Goal: Task Accomplishment & Management: Manage account settings

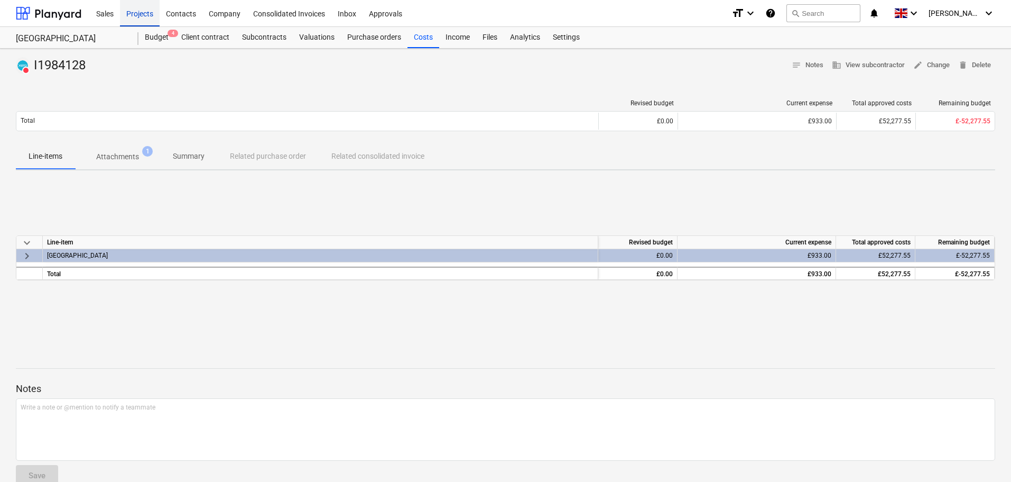
click at [142, 13] on div "Projects" at bounding box center [140, 12] width 40 height 27
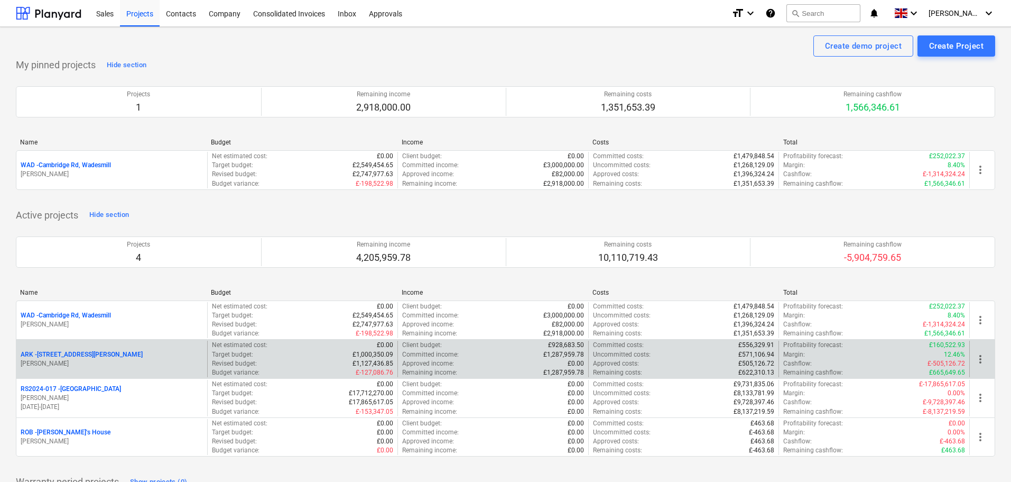
click at [85, 358] on p "ARK - 2 Galley Lane Arkley" at bounding box center [82, 354] width 122 height 9
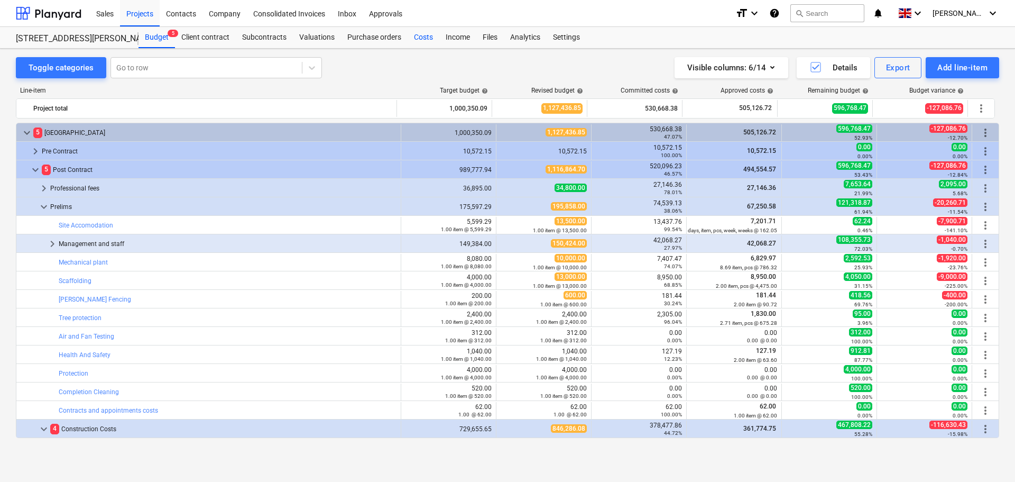
click at [425, 36] on div "Costs" at bounding box center [424, 37] width 32 height 21
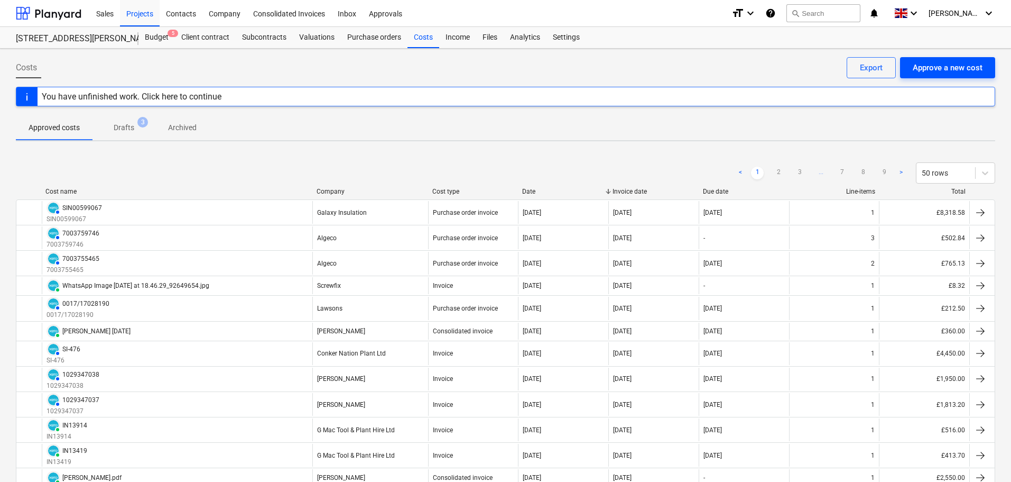
click at [950, 66] on div "Approve a new cost" at bounding box center [948, 68] width 70 height 14
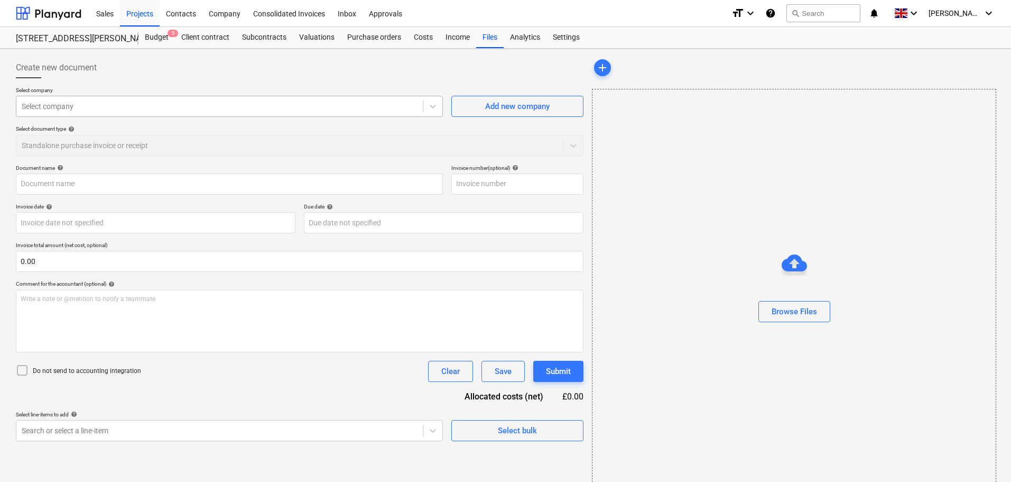
click at [122, 108] on div at bounding box center [220, 106] width 396 height 11
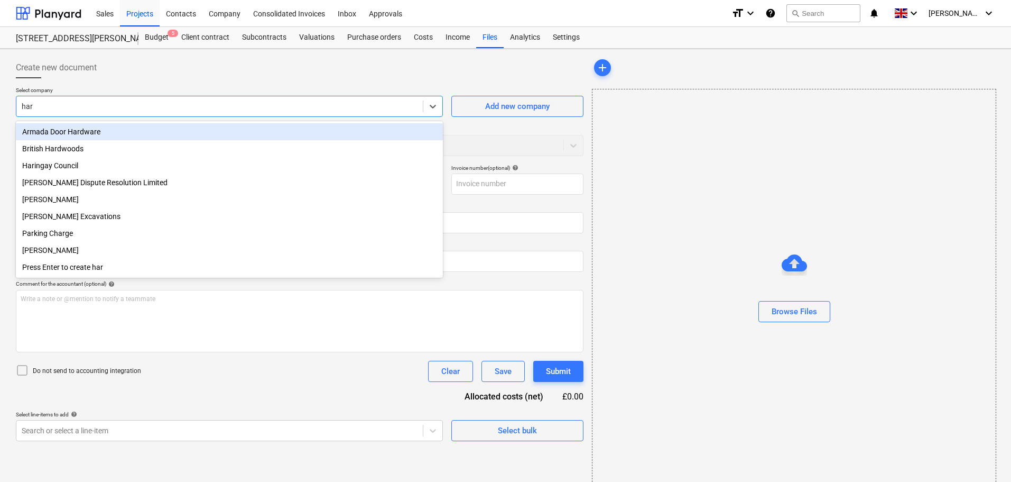
type input "hars"
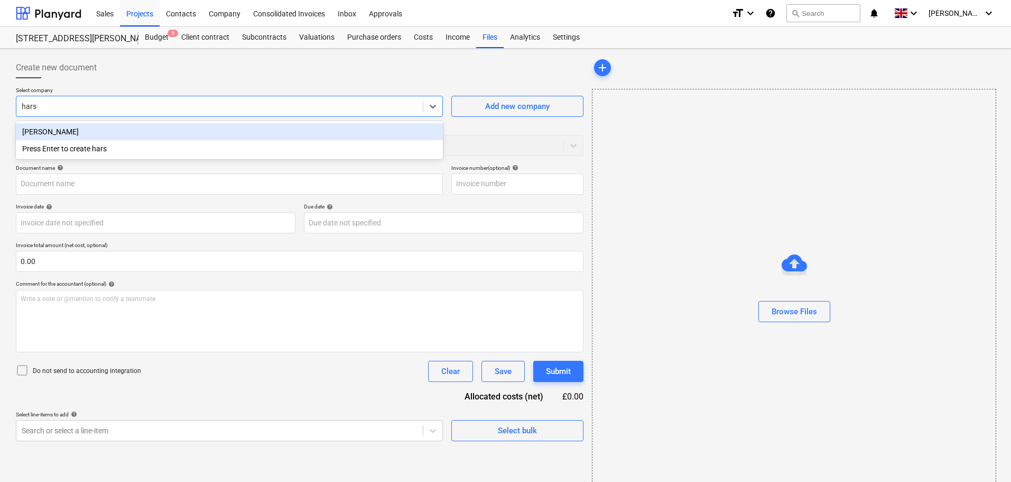
click at [122, 129] on div "[PERSON_NAME]" at bounding box center [229, 131] width 427 height 17
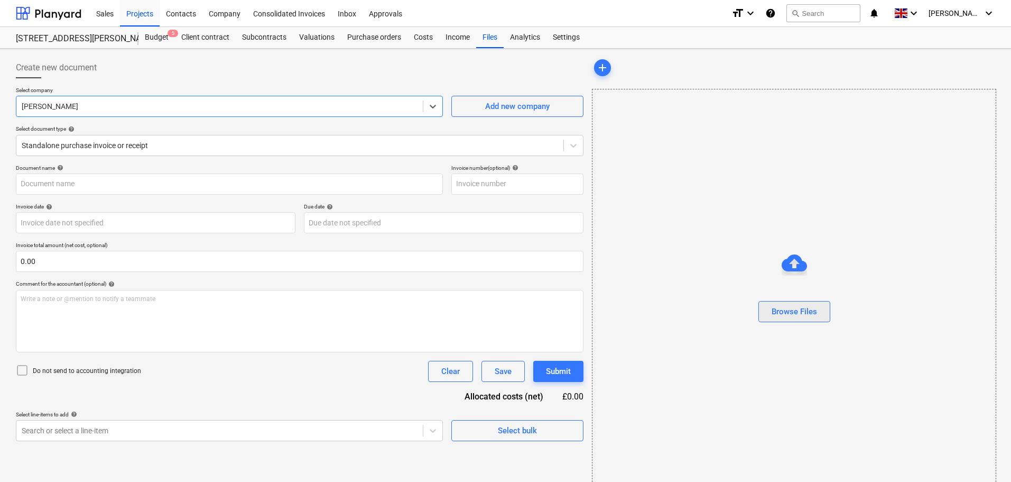
click at [776, 309] on div "Browse Files" at bounding box center [794, 312] width 45 height 14
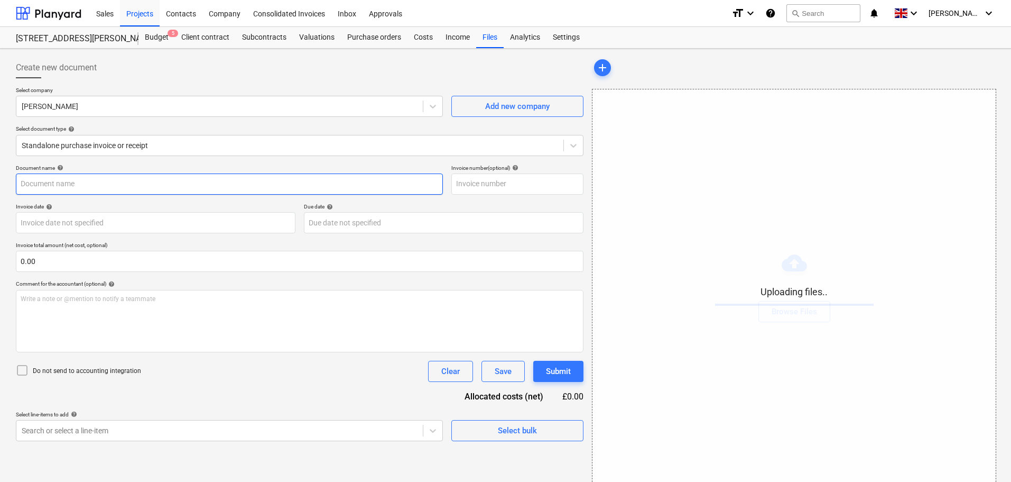
click at [63, 185] on input "text" at bounding box center [229, 183] width 427 height 21
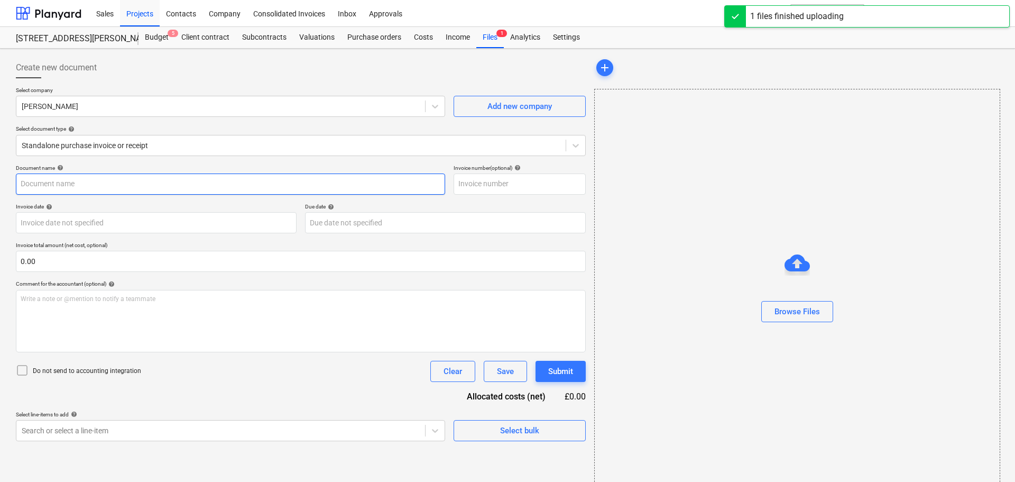
type input "AAABLANK.pdf"
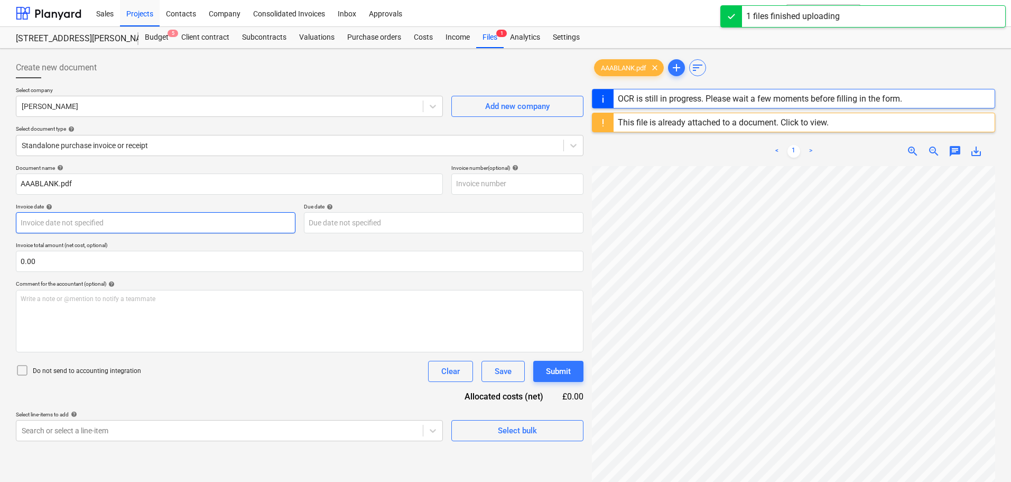
click at [70, 218] on body "Sales Projects Contacts Company Consolidated Invoices Inbox Approvals format_si…" at bounding box center [505, 241] width 1011 height 482
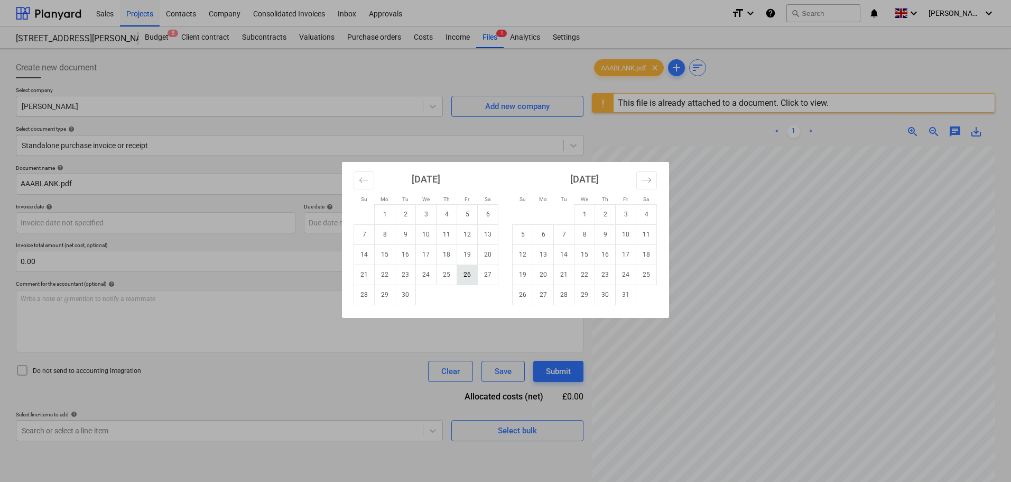
click at [467, 276] on td "26" at bounding box center [467, 274] width 21 height 20
type input "[DATE]"
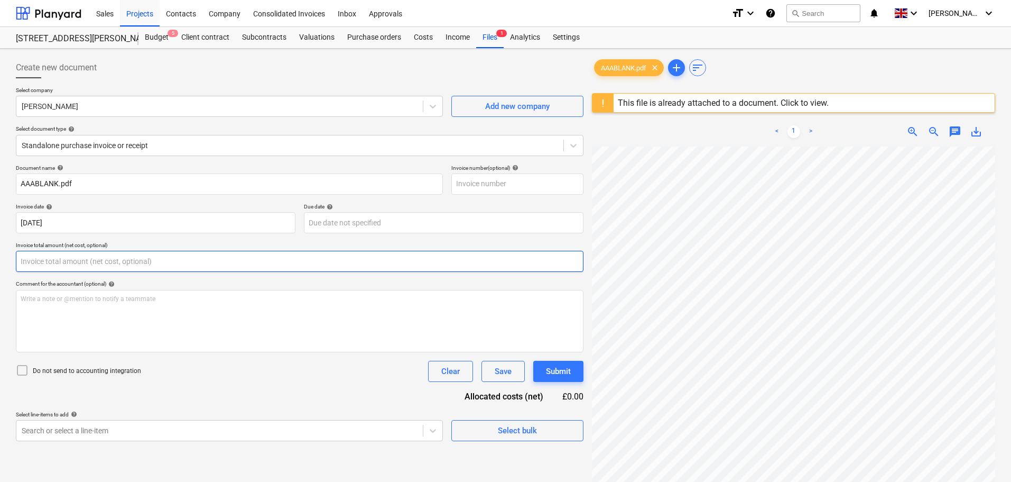
click at [99, 267] on input "text" at bounding box center [300, 261] width 568 height 21
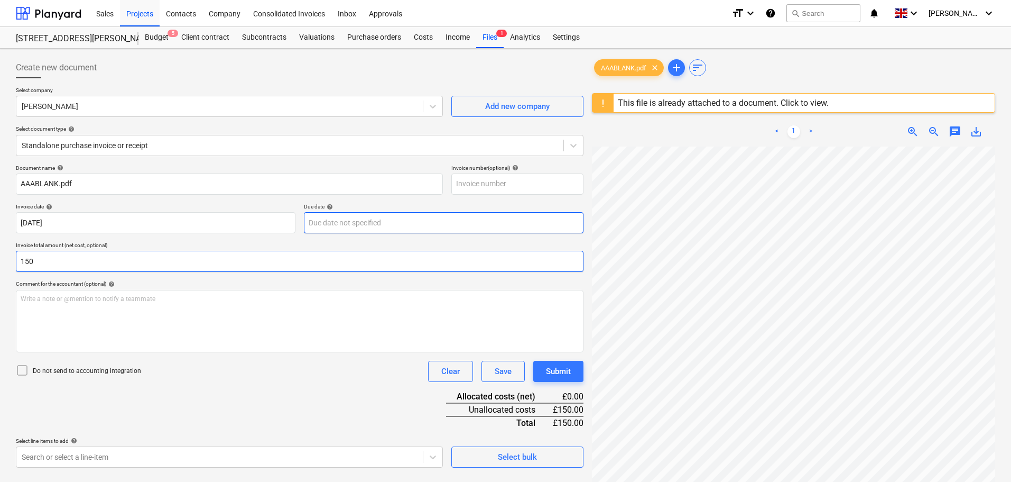
scroll to position [53, 0]
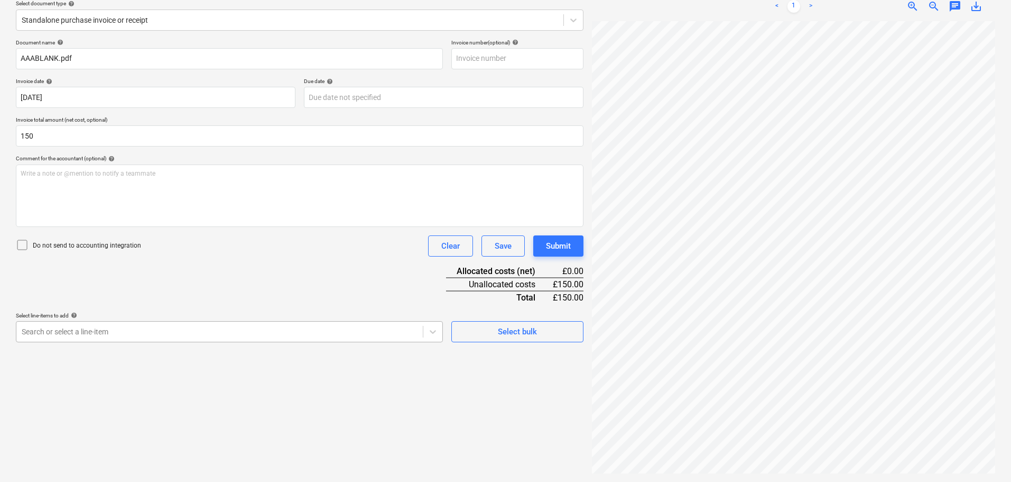
type input "150.00"
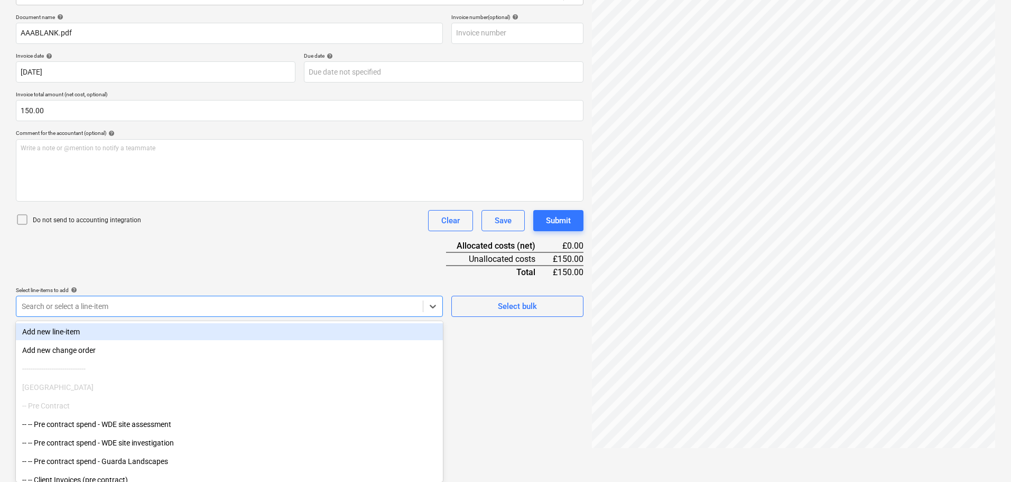
click at [184, 331] on body "Sales Projects Contacts Company Consolidated Invoices Inbox Approvals format_si…" at bounding box center [505, 90] width 1011 height 482
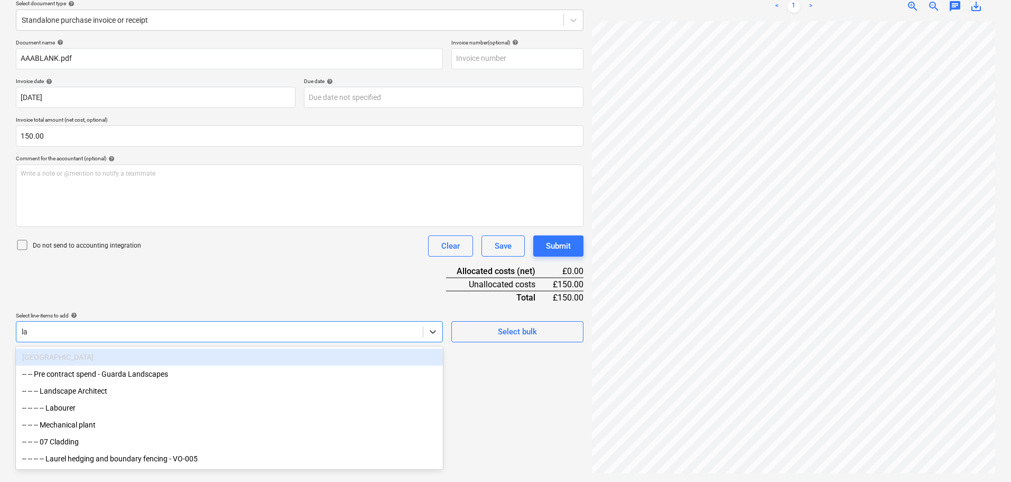
scroll to position [125, 0]
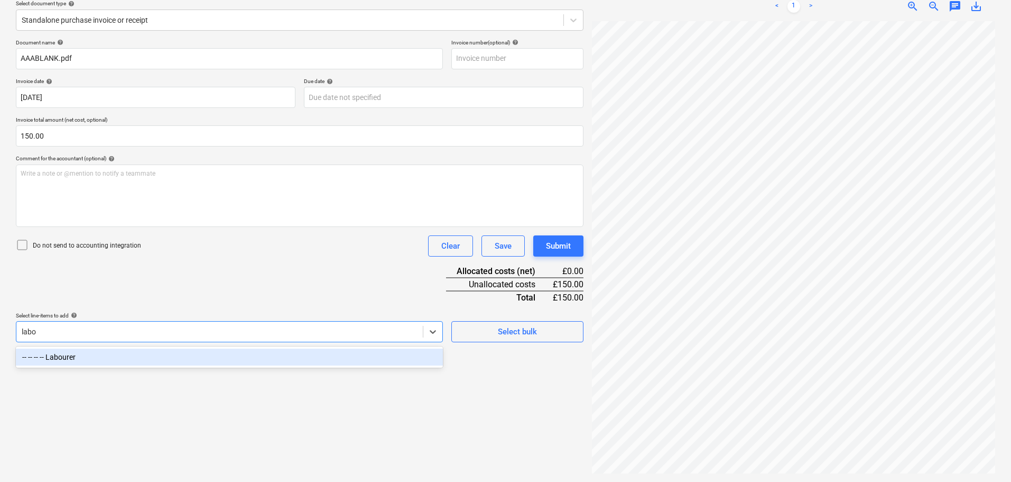
type input "labou"
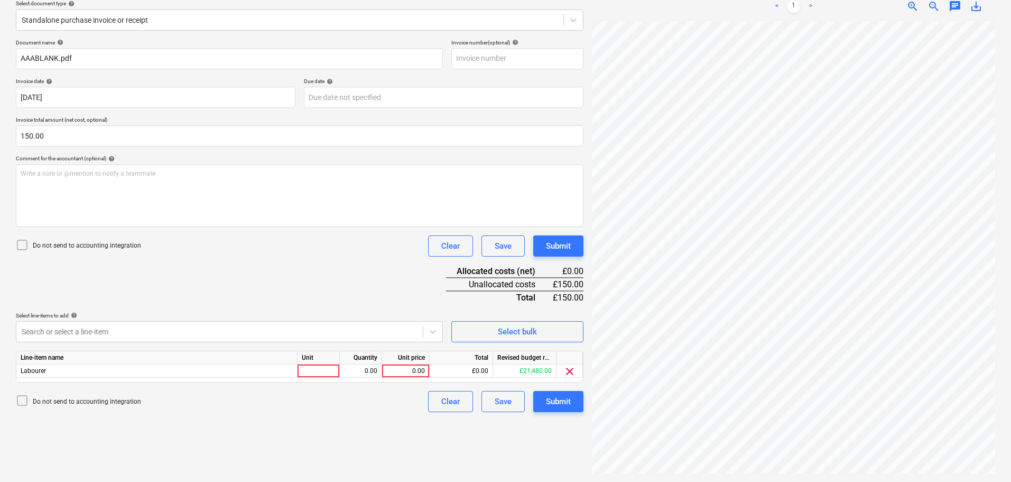
click at [268, 286] on div "Document name help AAABLANK.pdf Invoice number (optional) help Invoice date hel…" at bounding box center [300, 225] width 568 height 373
click at [407, 371] on div "0.00" at bounding box center [405, 370] width 39 height 13
type input "150"
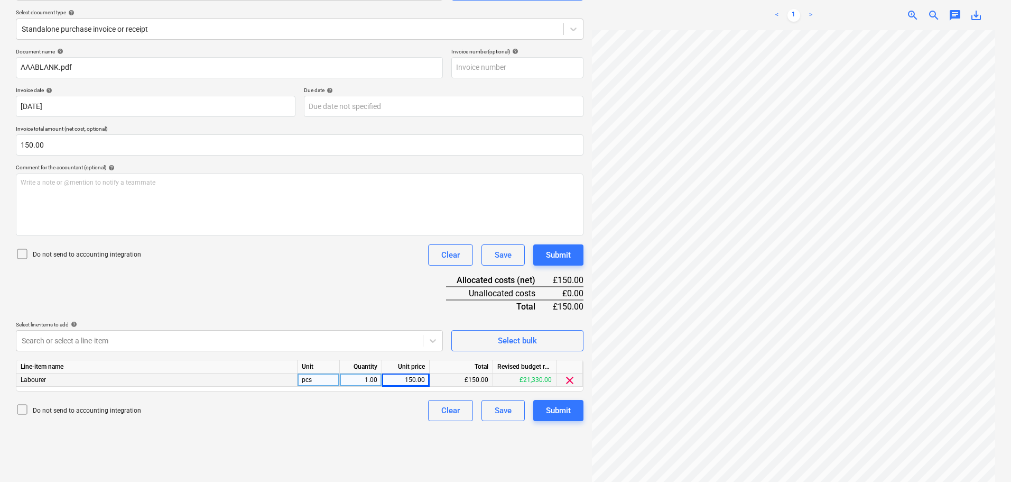
scroll to position [0, 0]
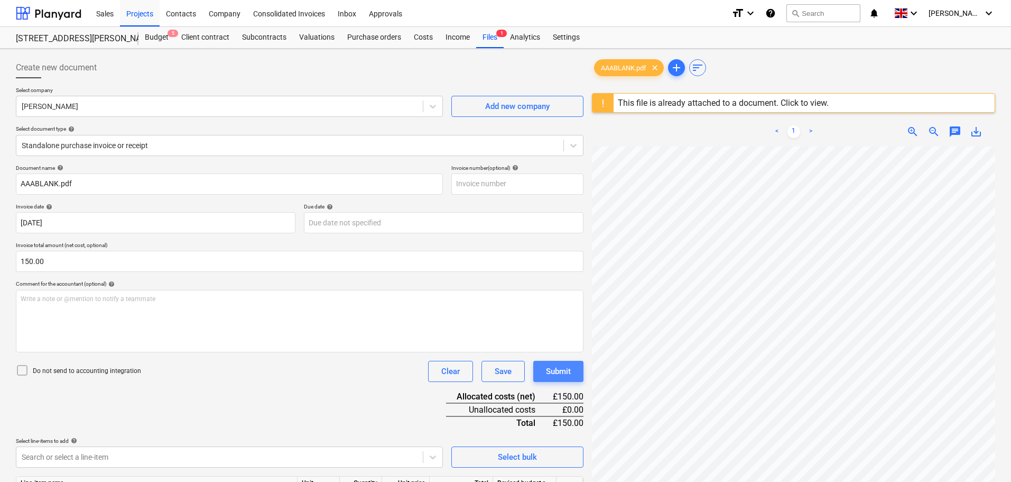
click at [560, 372] on div "Submit" at bounding box center [558, 371] width 25 height 14
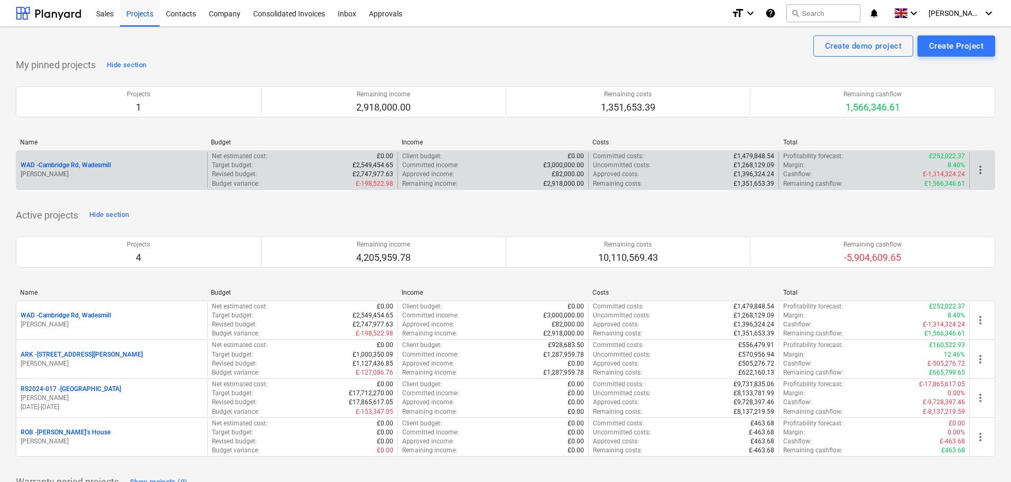
click at [85, 165] on p "WAD - Cambridge Rd, Wadesmill" at bounding box center [66, 165] width 90 height 9
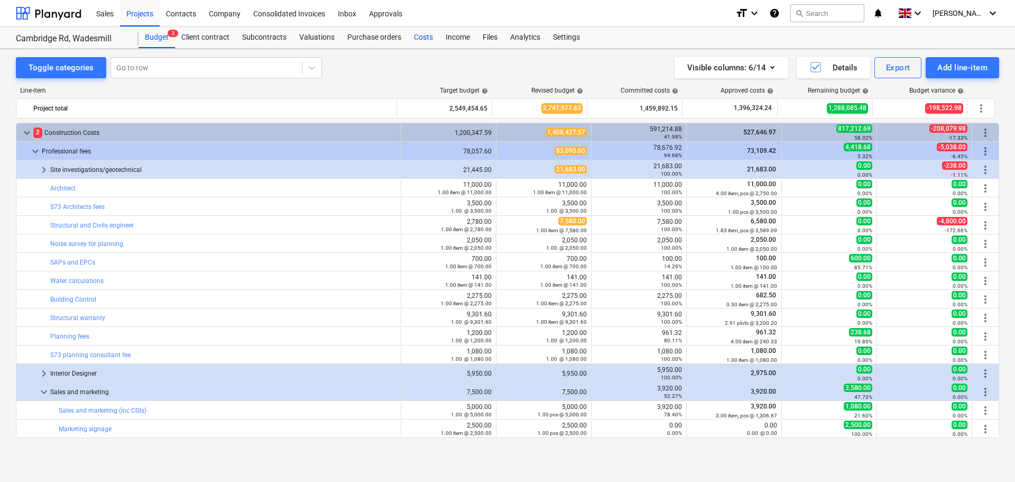
click at [426, 38] on div "Costs" at bounding box center [424, 37] width 32 height 21
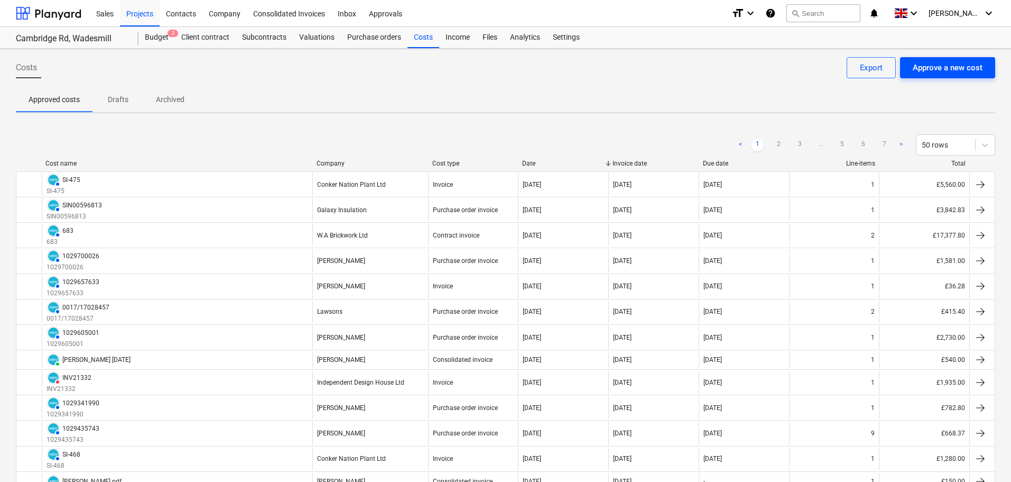
click at [948, 71] on div "Approve a new cost" at bounding box center [948, 68] width 70 height 14
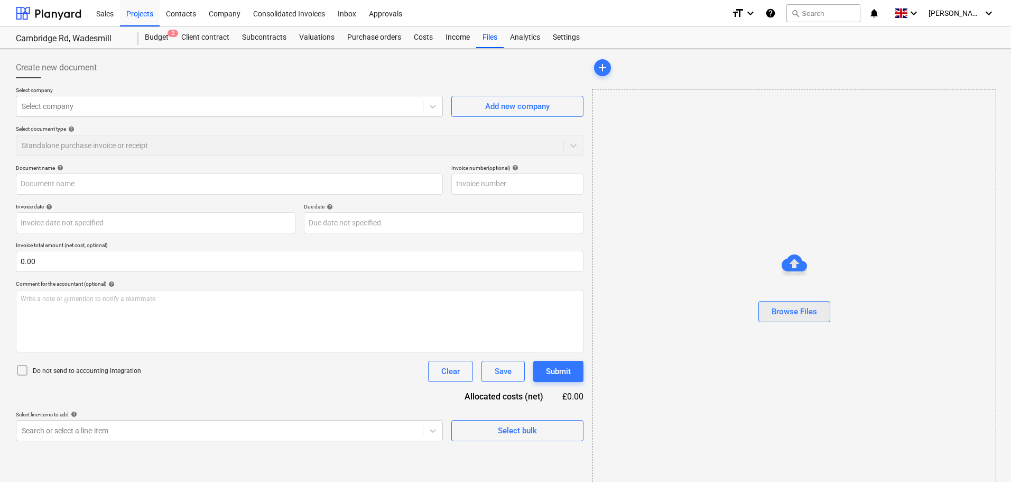
click at [799, 312] on div "Browse Files" at bounding box center [794, 312] width 45 height 14
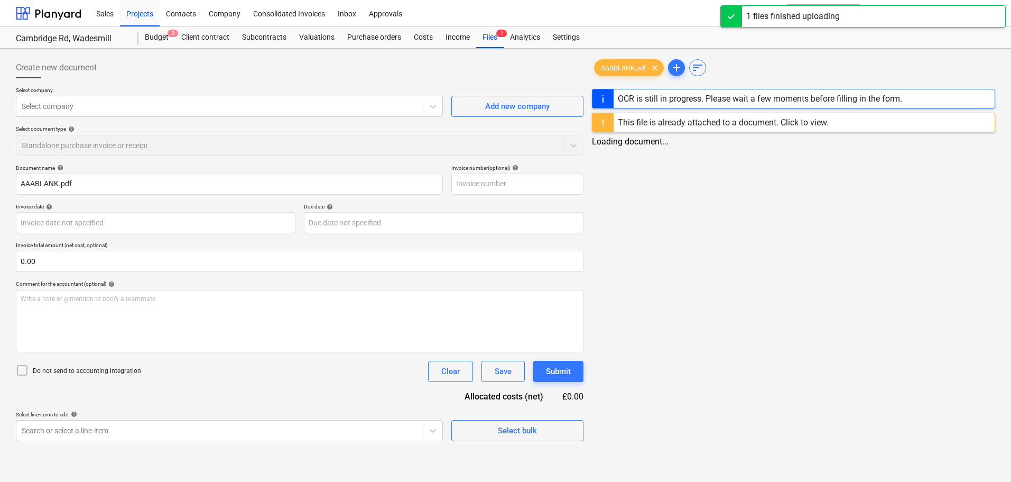
type input "AAABLANK.pdf"
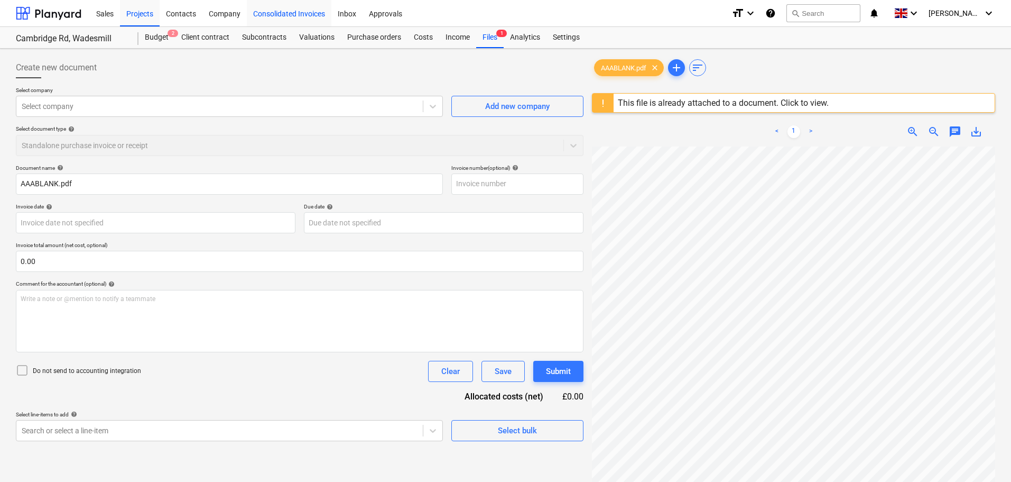
click at [287, 15] on div "Consolidated Invoices" at bounding box center [289, 12] width 85 height 27
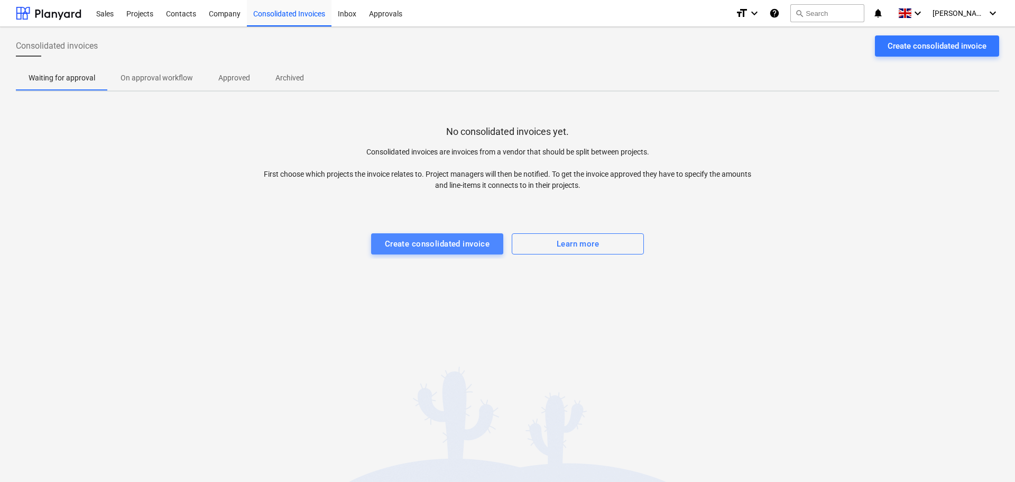
click at [456, 247] on div "Create consolidated invoice" at bounding box center [437, 244] width 105 height 14
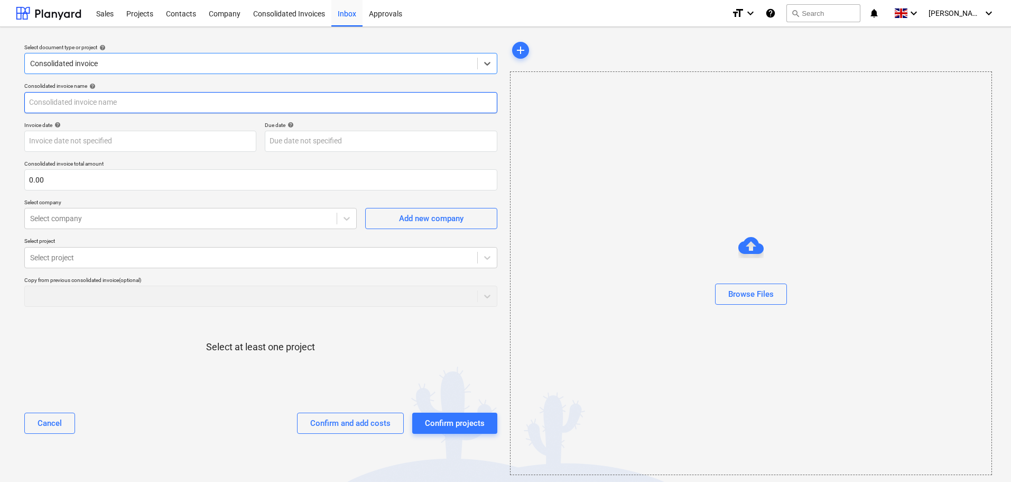
click at [87, 103] on input "text" at bounding box center [260, 102] width 473 height 21
type input "[PERSON_NAME] labour [DATE]"
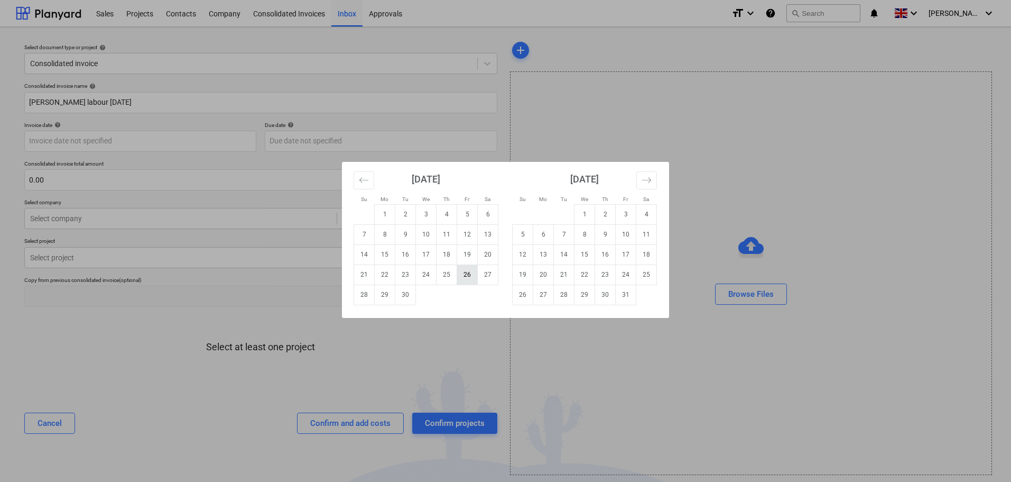
click at [464, 273] on td "26" at bounding box center [467, 274] width 21 height 20
type input "[DATE]"
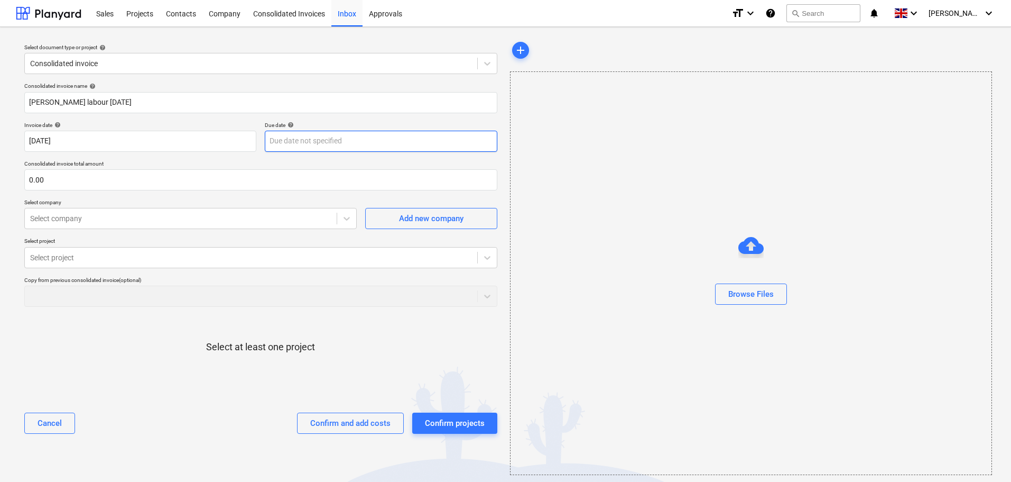
click at [291, 140] on body "Sales Projects Contacts Company Consolidated Invoices Inbox Approvals format_si…" at bounding box center [505, 241] width 1011 height 482
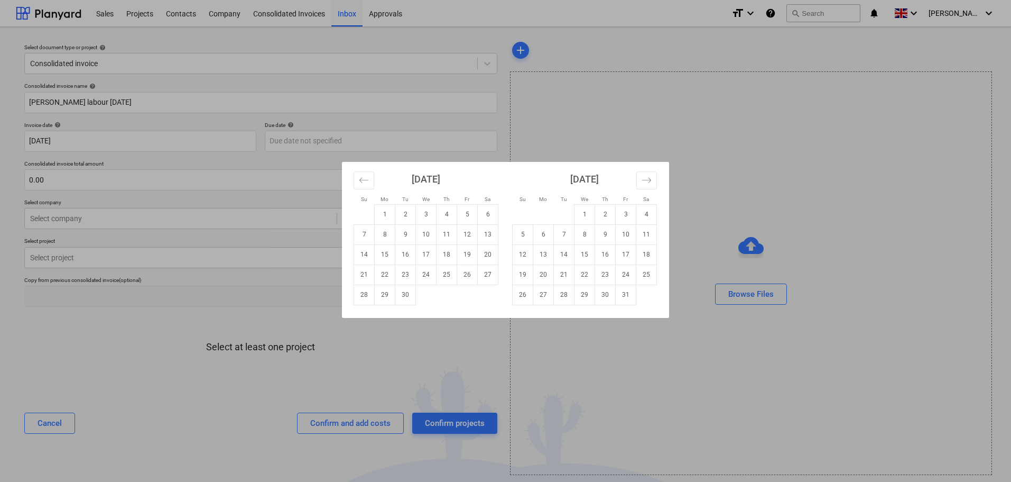
click at [219, 185] on div "Su Mo Tu We Th Fr Sa Su Mo Tu We Th Fr Sa [DATE] 1 2 3 4 5 6 7 8 9 10 11 12 13 …" at bounding box center [505, 241] width 1011 height 482
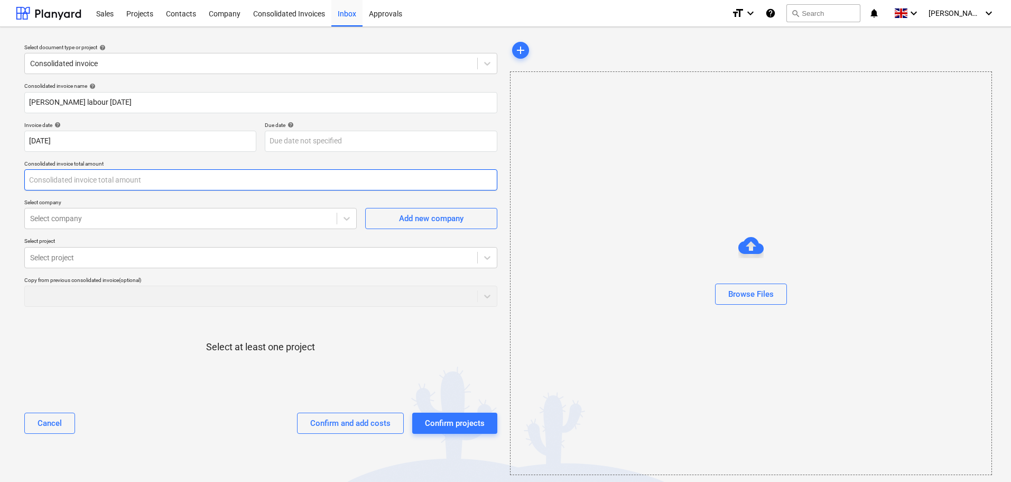
click at [222, 180] on input "text" at bounding box center [260, 179] width 473 height 21
type input "0.00"
drag, startPoint x: 141, startPoint y: 178, endPoint x: 240, endPoint y: 177, distance: 98.9
click at [141, 178] on input "text" at bounding box center [260, 179] width 473 height 21
type input "900.00"
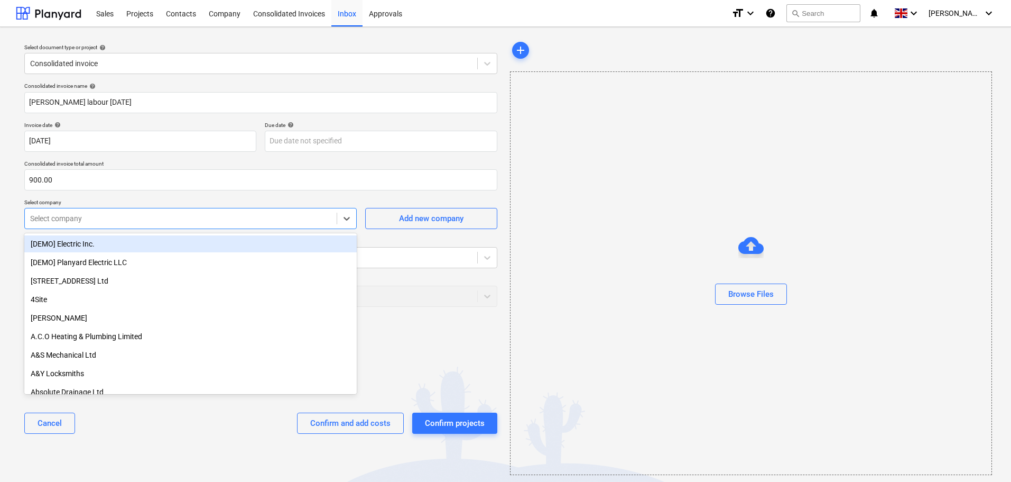
click at [141, 222] on div at bounding box center [180, 218] width 301 height 11
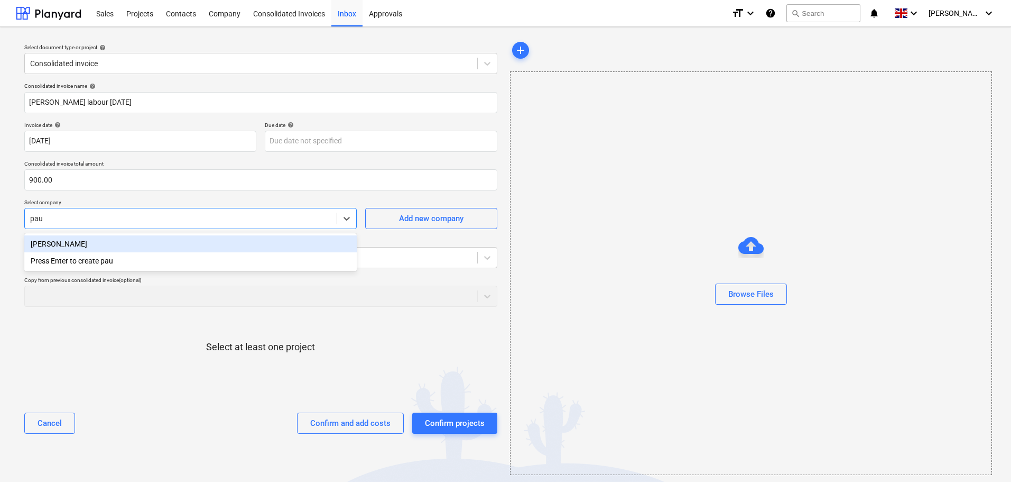
type input "[PERSON_NAME]"
click at [142, 244] on div "[PERSON_NAME]" at bounding box center [190, 243] width 333 height 17
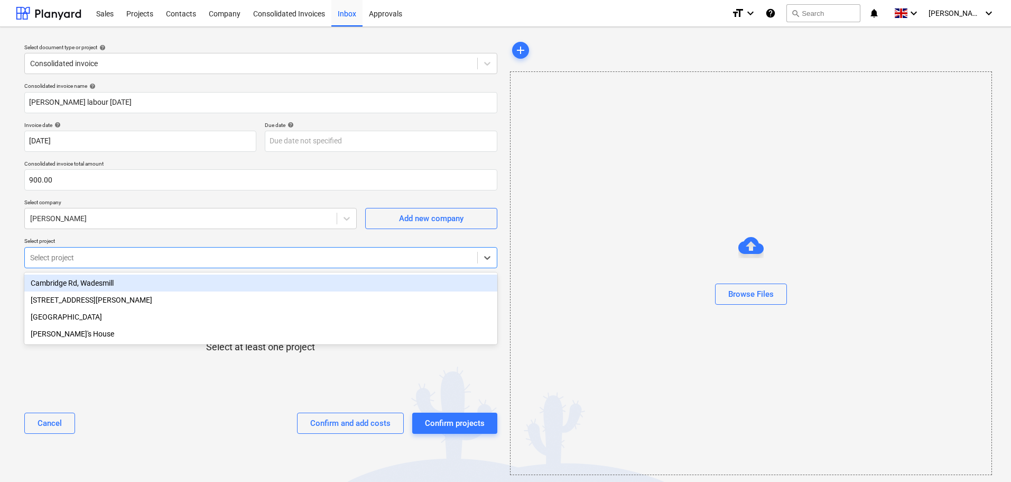
click at [116, 258] on div at bounding box center [251, 257] width 442 height 11
click at [104, 279] on div "Cambridge Rd, Wadesmill" at bounding box center [260, 282] width 473 height 17
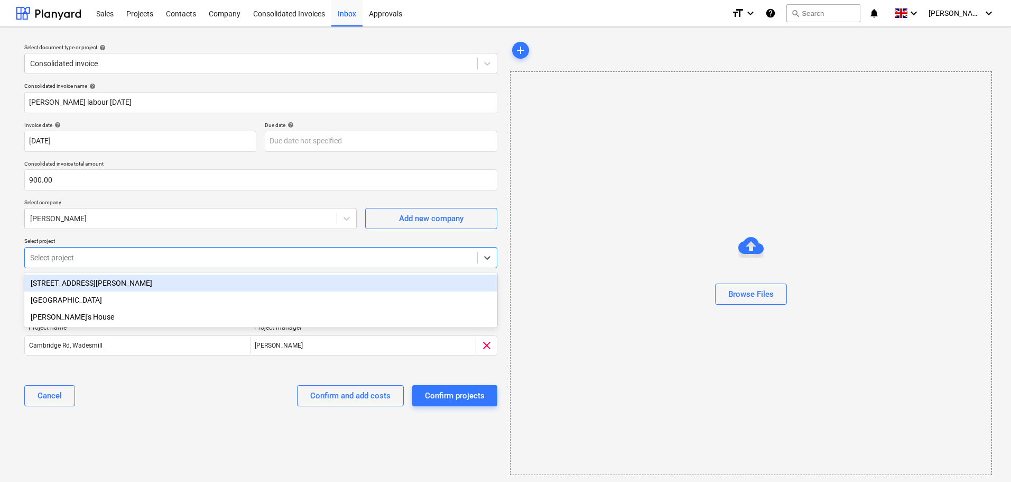
click at [97, 280] on div "[STREET_ADDRESS][PERSON_NAME]" at bounding box center [260, 282] width 473 height 17
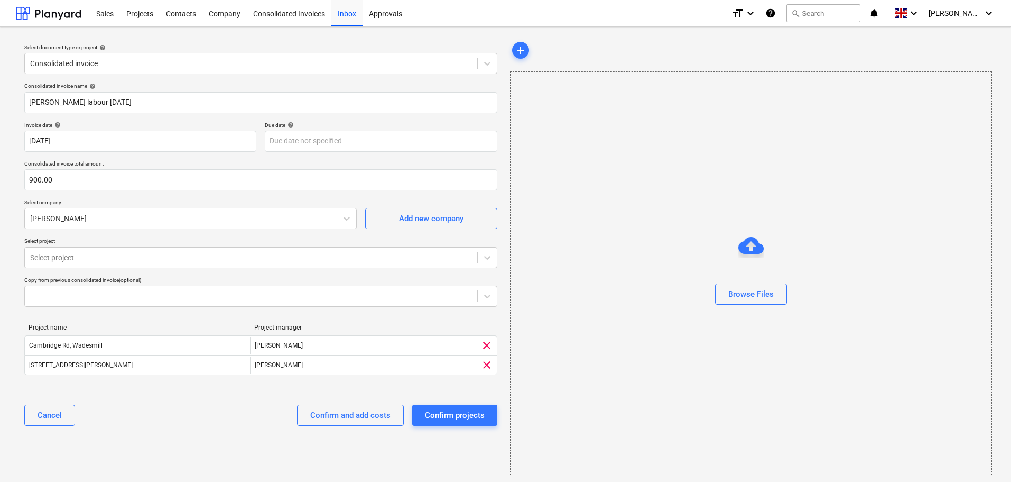
click at [161, 413] on div "Cancel Confirm and add costs Confirm projects" at bounding box center [260, 415] width 473 height 38
click at [366, 417] on div "Confirm and add costs" at bounding box center [350, 415] width 80 height 14
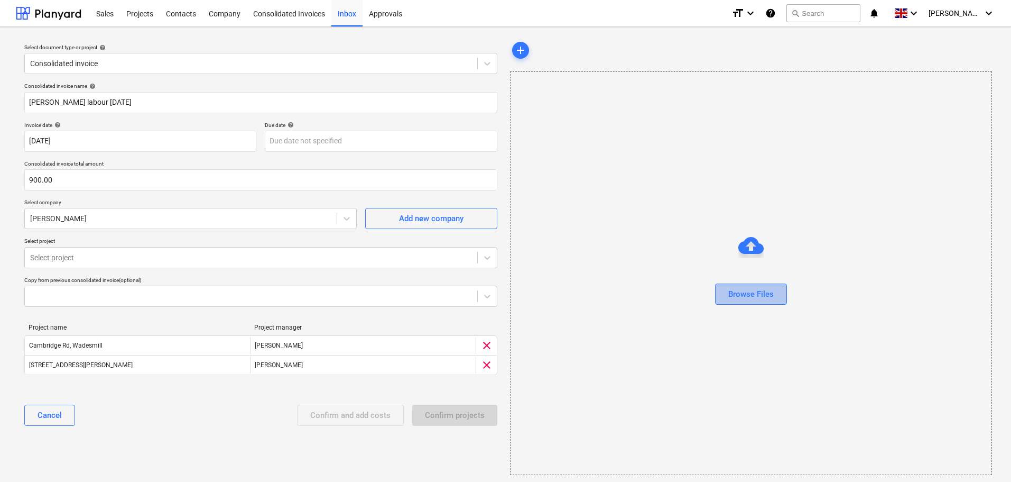
click at [736, 296] on div "Browse Files" at bounding box center [751, 294] width 45 height 14
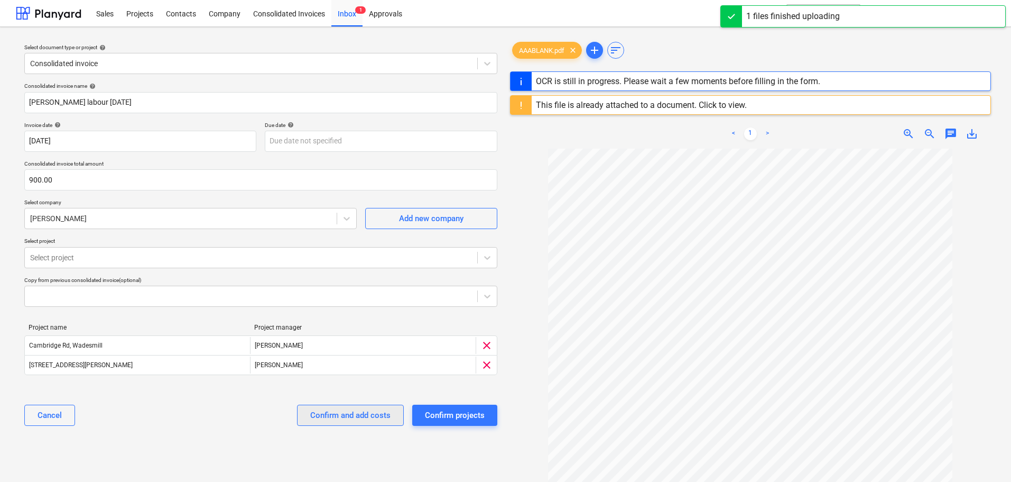
click at [362, 415] on div "Confirm and add costs" at bounding box center [350, 415] width 80 height 14
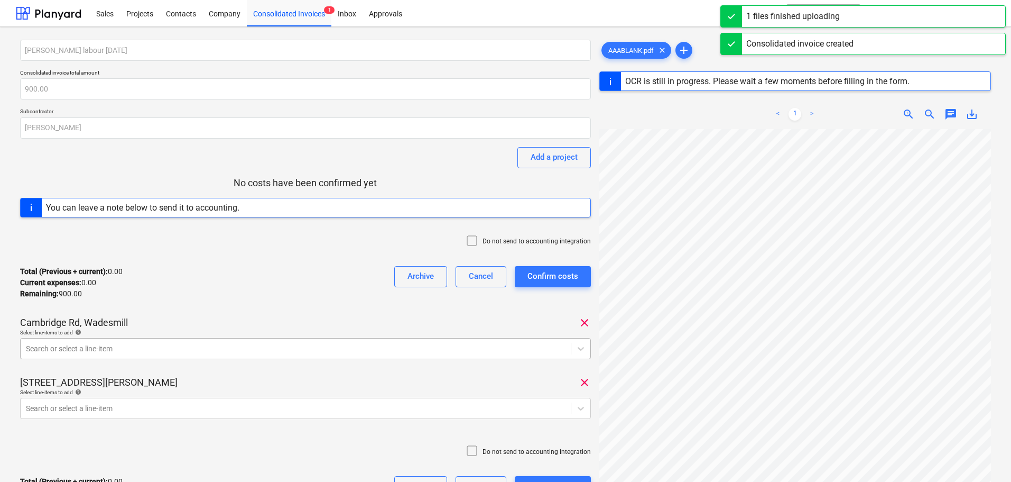
click at [140, 349] on body "Sales Projects Contacts Company Consolidated Invoices 1 Inbox Approvals format_…" at bounding box center [505, 241] width 1011 height 482
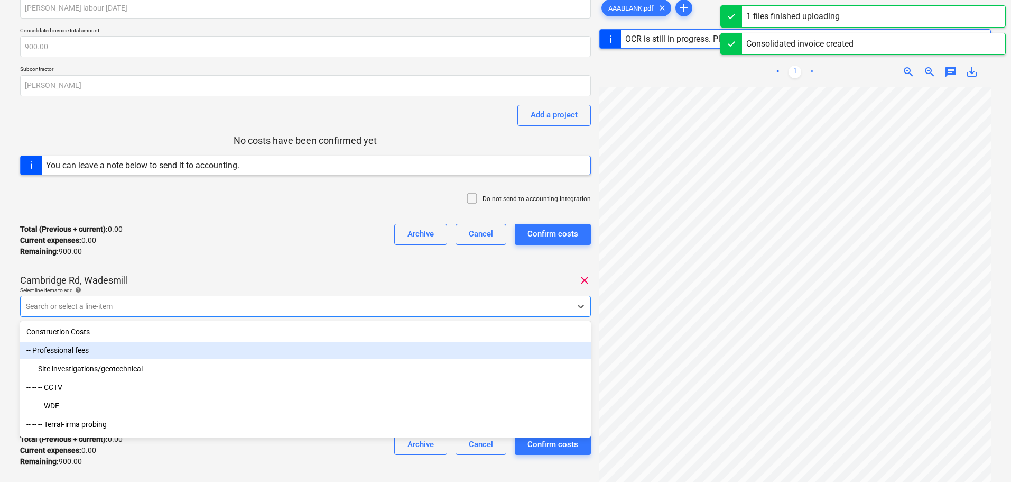
scroll to position [47, 0]
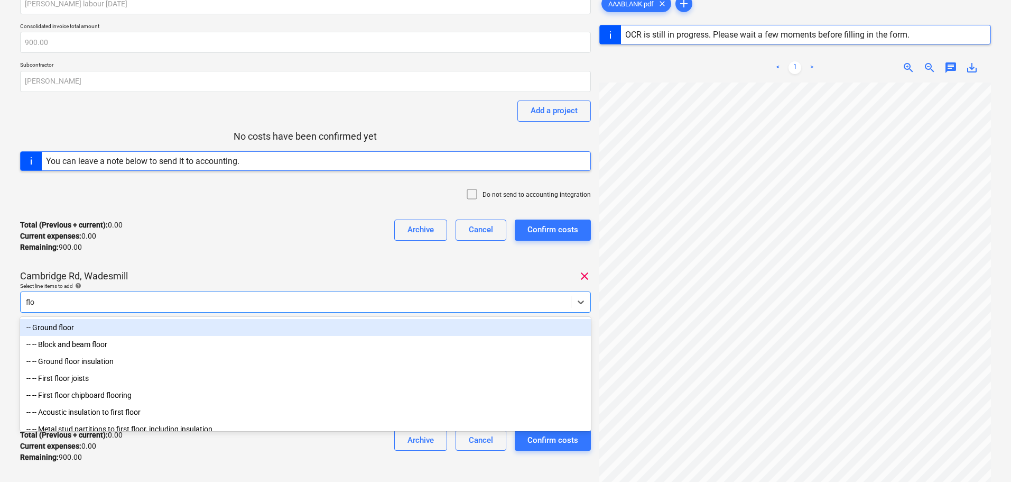
type input "floo"
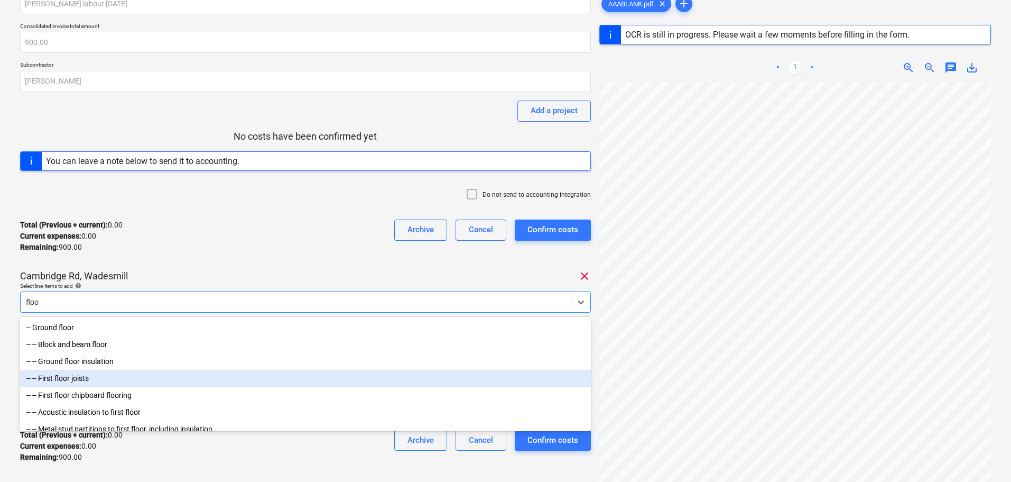
click at [81, 379] on div "-- -- First floor joists" at bounding box center [305, 378] width 571 height 17
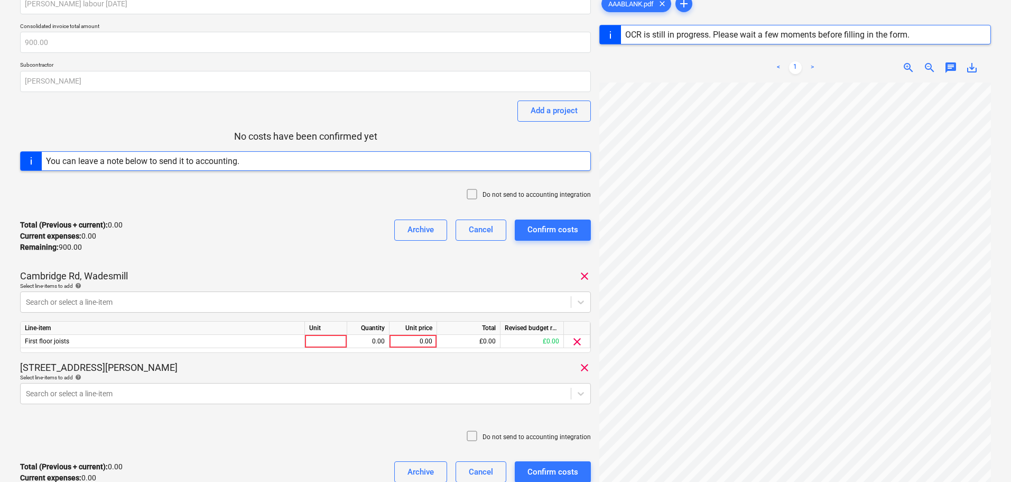
click at [253, 274] on div "Cambridge Rd, Wadesmill clear" at bounding box center [305, 276] width 571 height 13
click at [409, 338] on div "0.00" at bounding box center [413, 341] width 39 height 13
click at [419, 342] on div "0.00" at bounding box center [413, 341] width 39 height 13
type input "540"
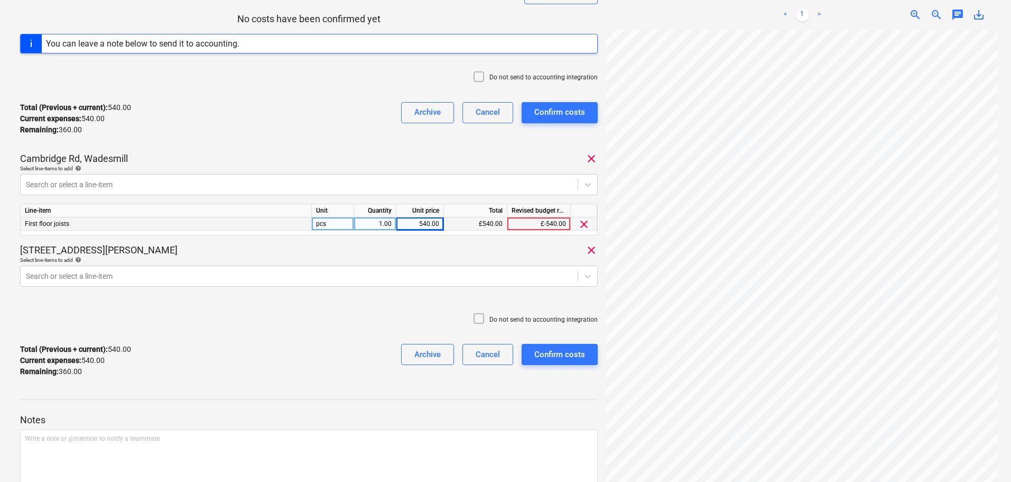
scroll to position [205, 0]
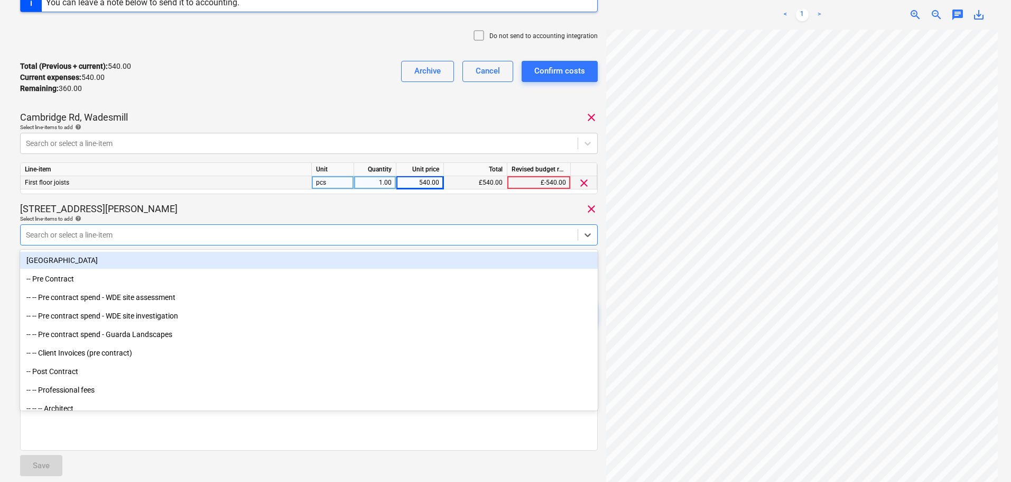
click at [108, 234] on div at bounding box center [299, 234] width 547 height 11
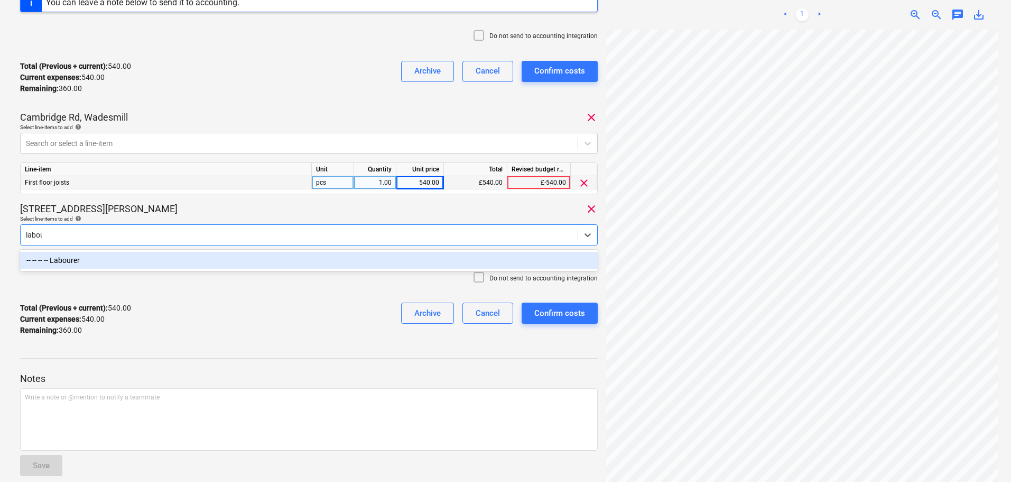
type input "labour"
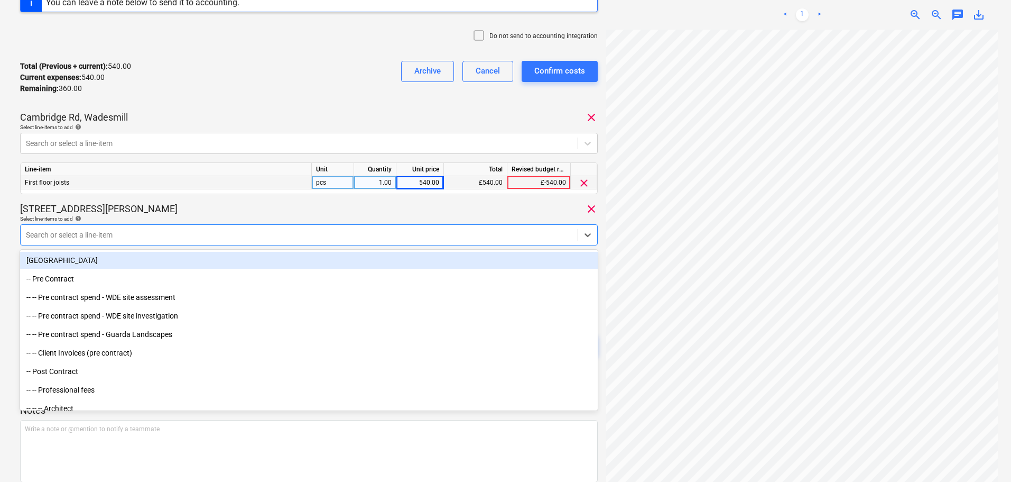
click at [296, 209] on div "[STREET_ADDRESS][PERSON_NAME] clear" at bounding box center [309, 208] width 578 height 13
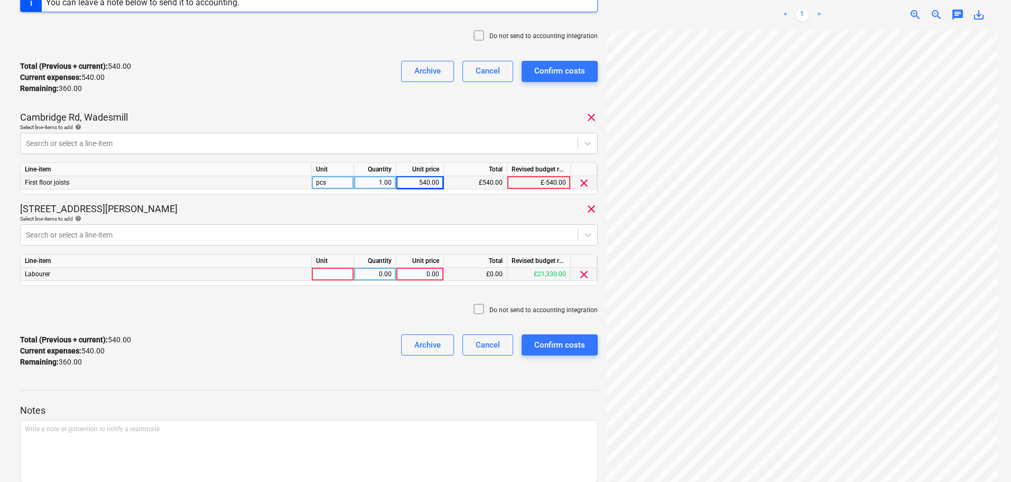
click at [417, 274] on div "0.00" at bounding box center [420, 274] width 39 height 13
type input "360"
click at [457, 211] on div "[STREET_ADDRESS][PERSON_NAME] clear" at bounding box center [309, 208] width 578 height 13
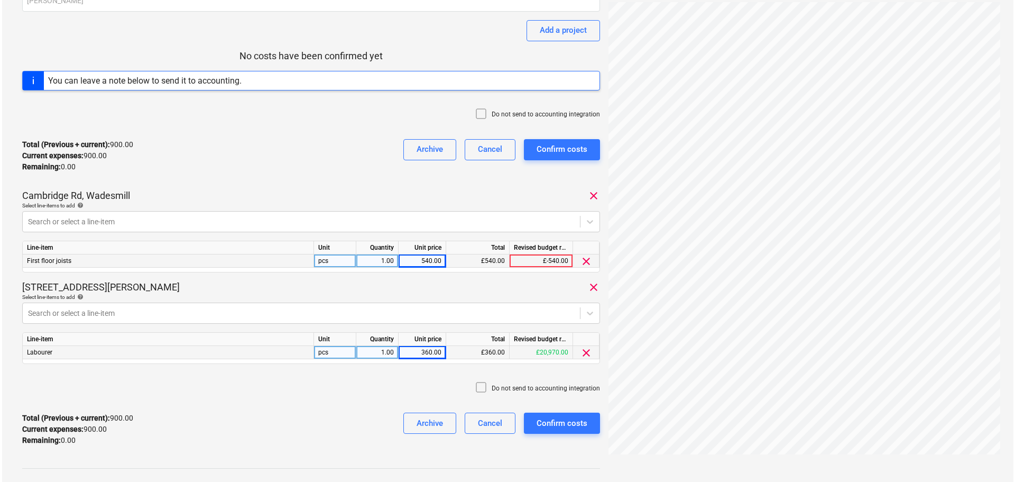
scroll to position [252, 0]
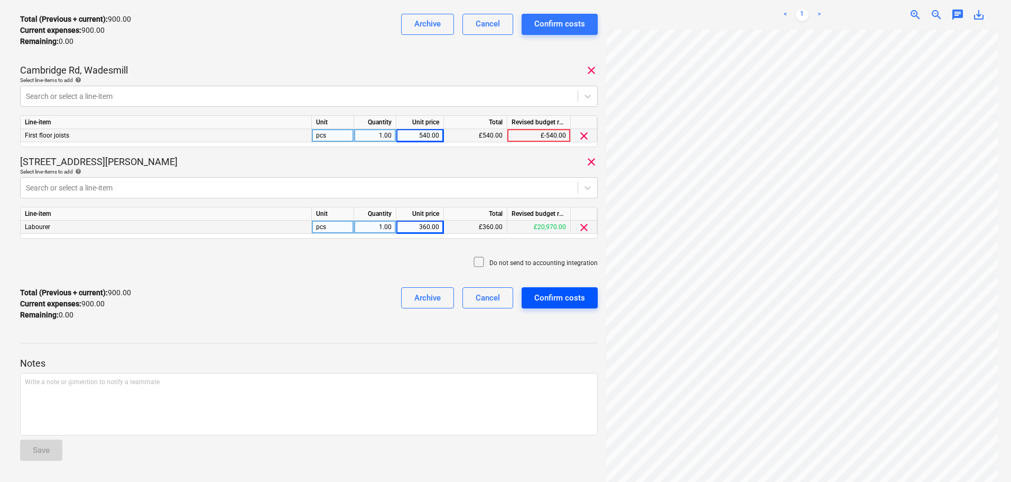
click at [562, 299] on div "Confirm costs" at bounding box center [560, 298] width 51 height 14
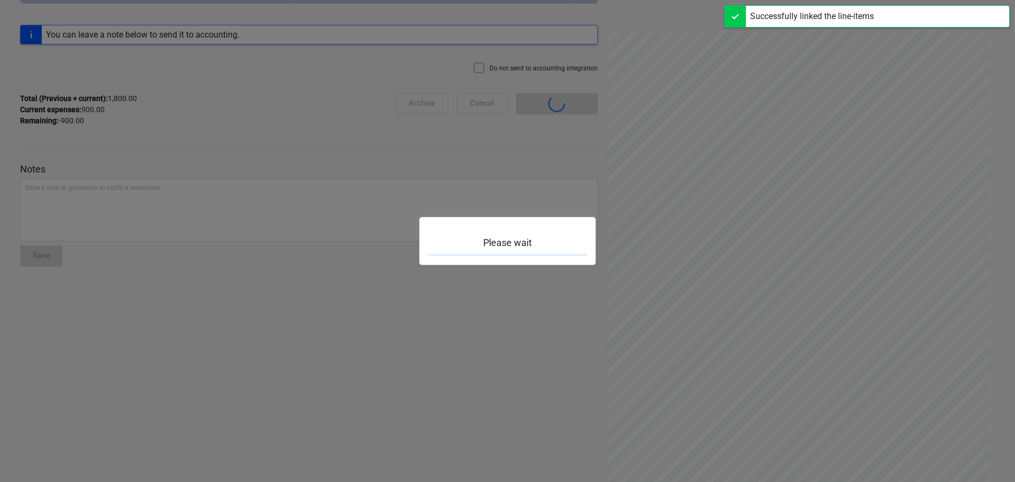
scroll to position [112, 0]
